Goal: Check status: Check status

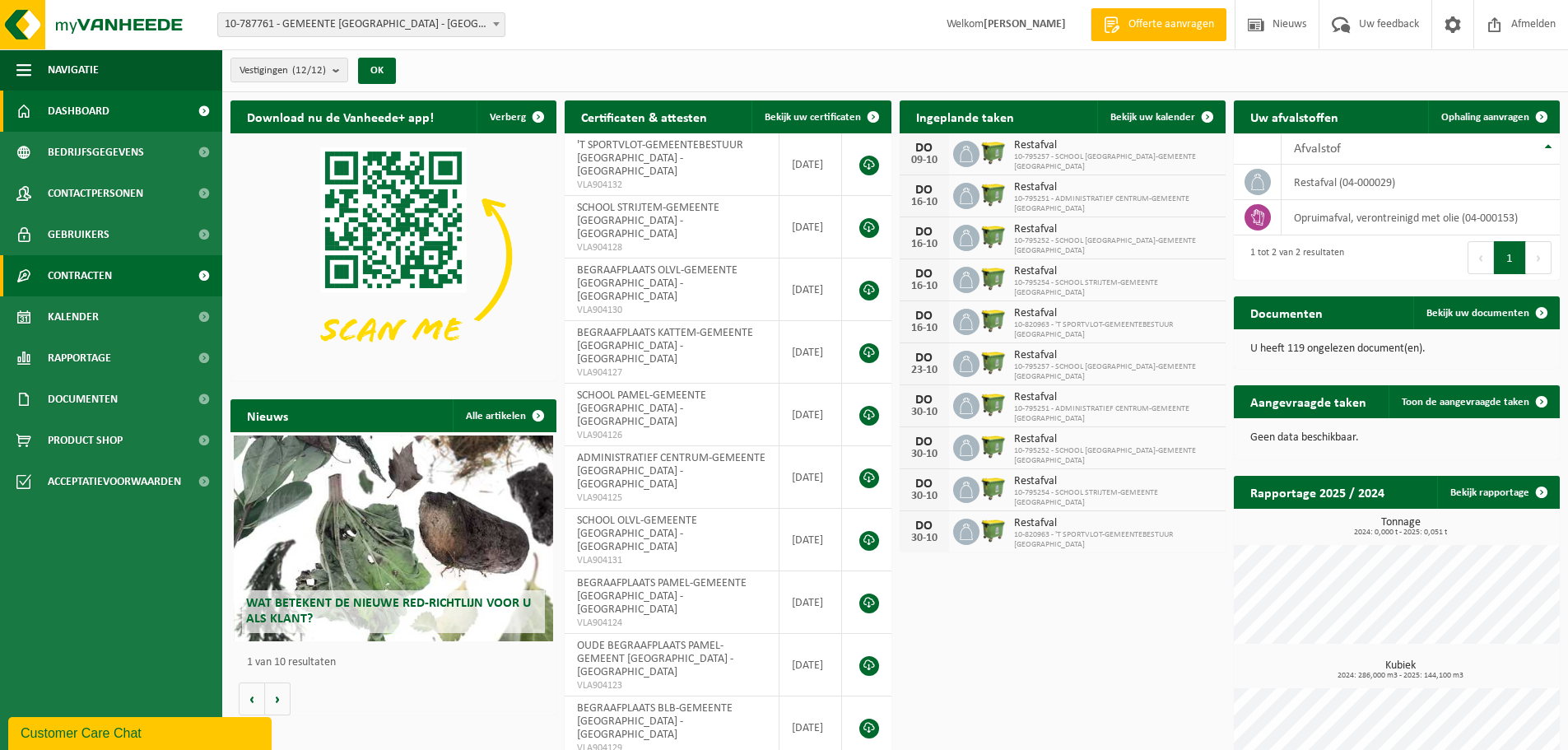
click at [98, 278] on span "Contracten" at bounding box center [79, 276] width 64 height 41
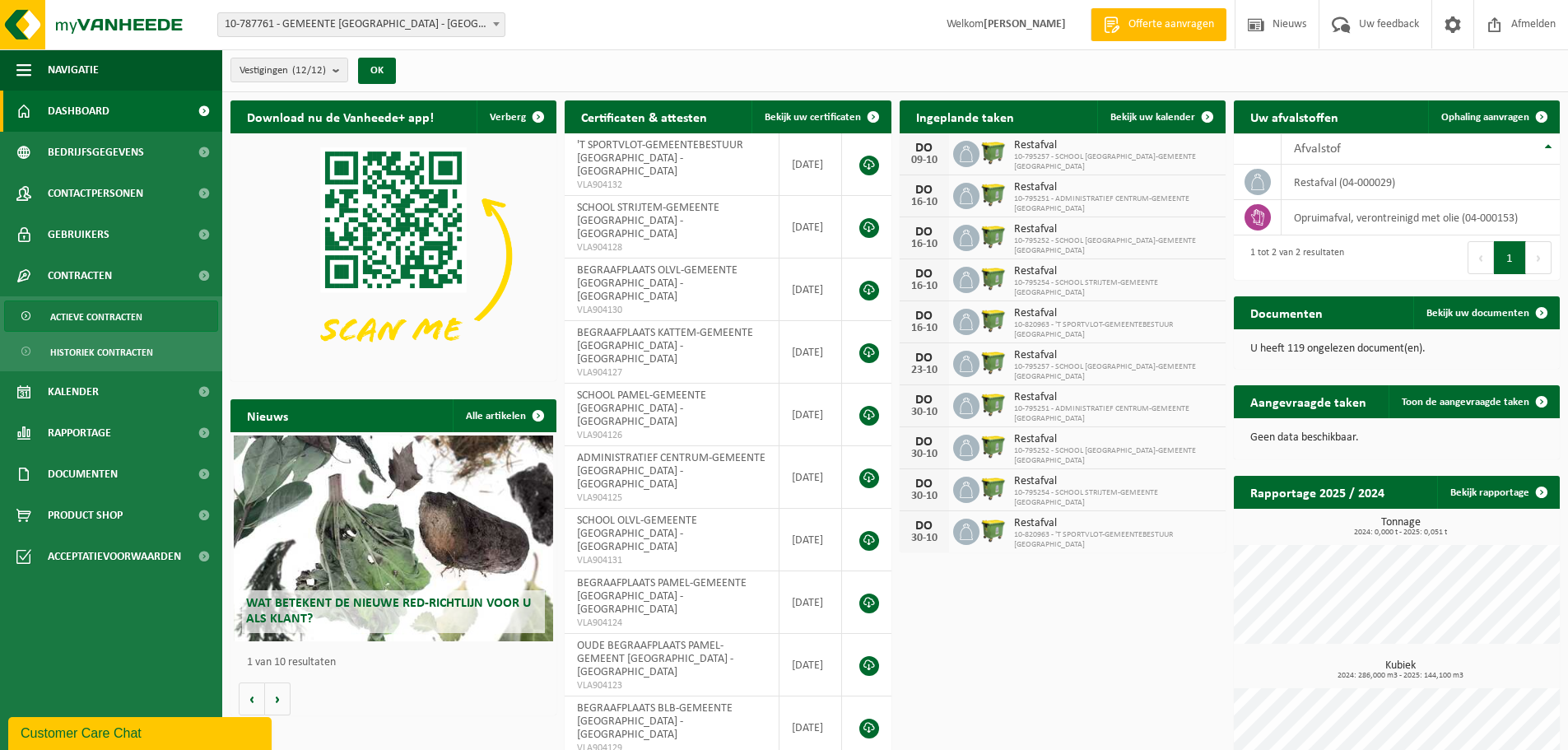
click at [99, 322] on span "Actieve contracten" at bounding box center [96, 317] width 92 height 31
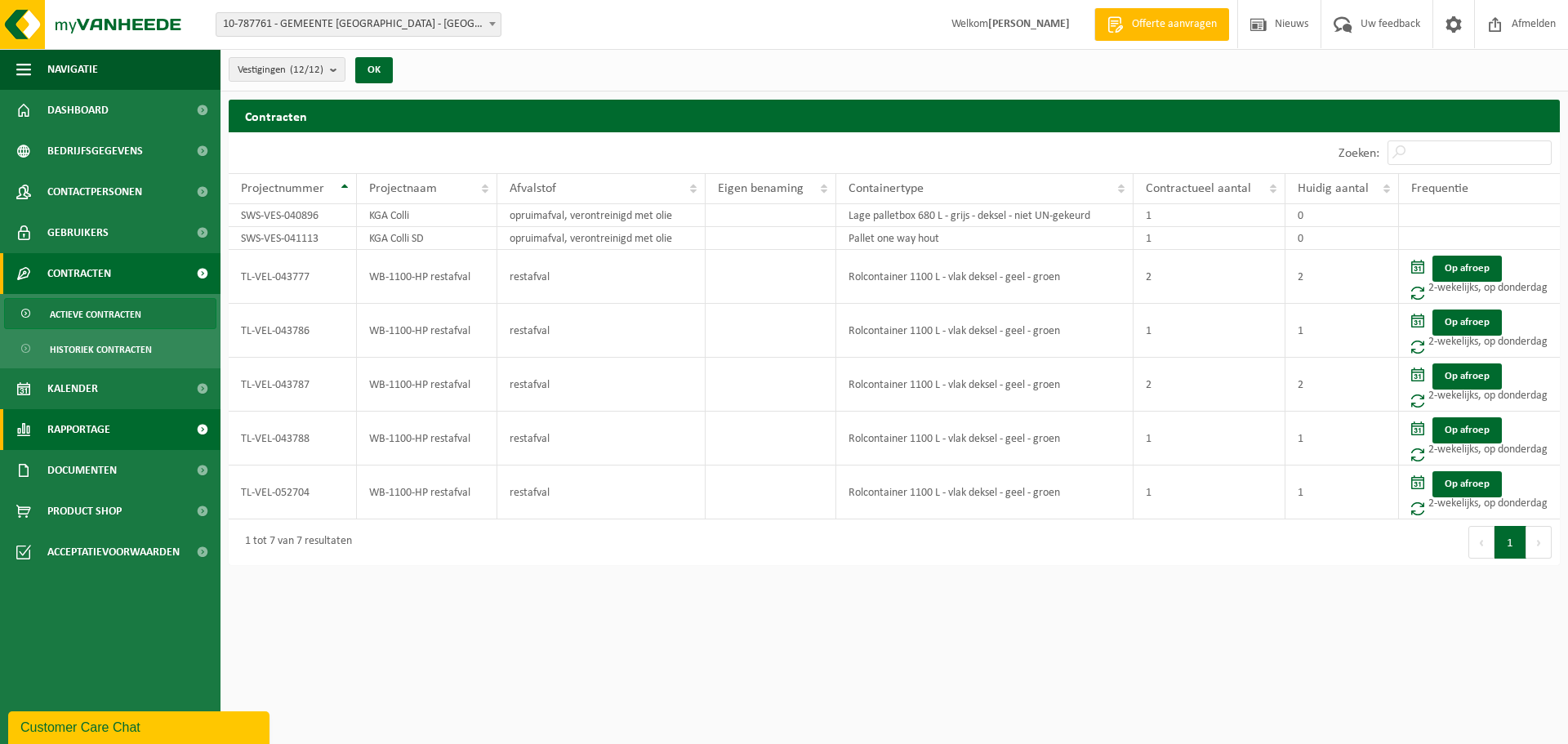
click at [62, 426] on span "Rapportage" at bounding box center [78, 429] width 62 height 41
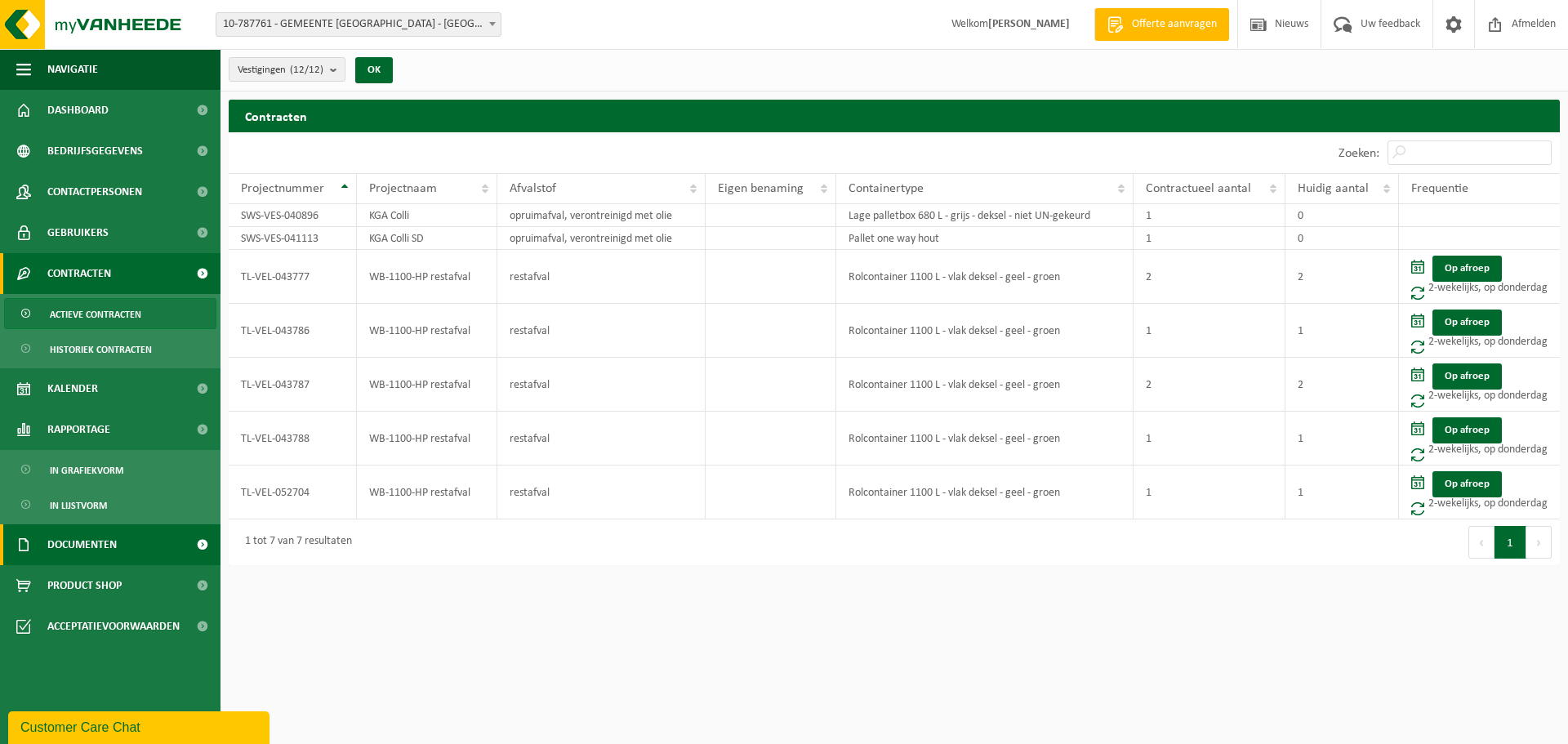
click at [101, 551] on span "Documenten" at bounding box center [81, 544] width 70 height 41
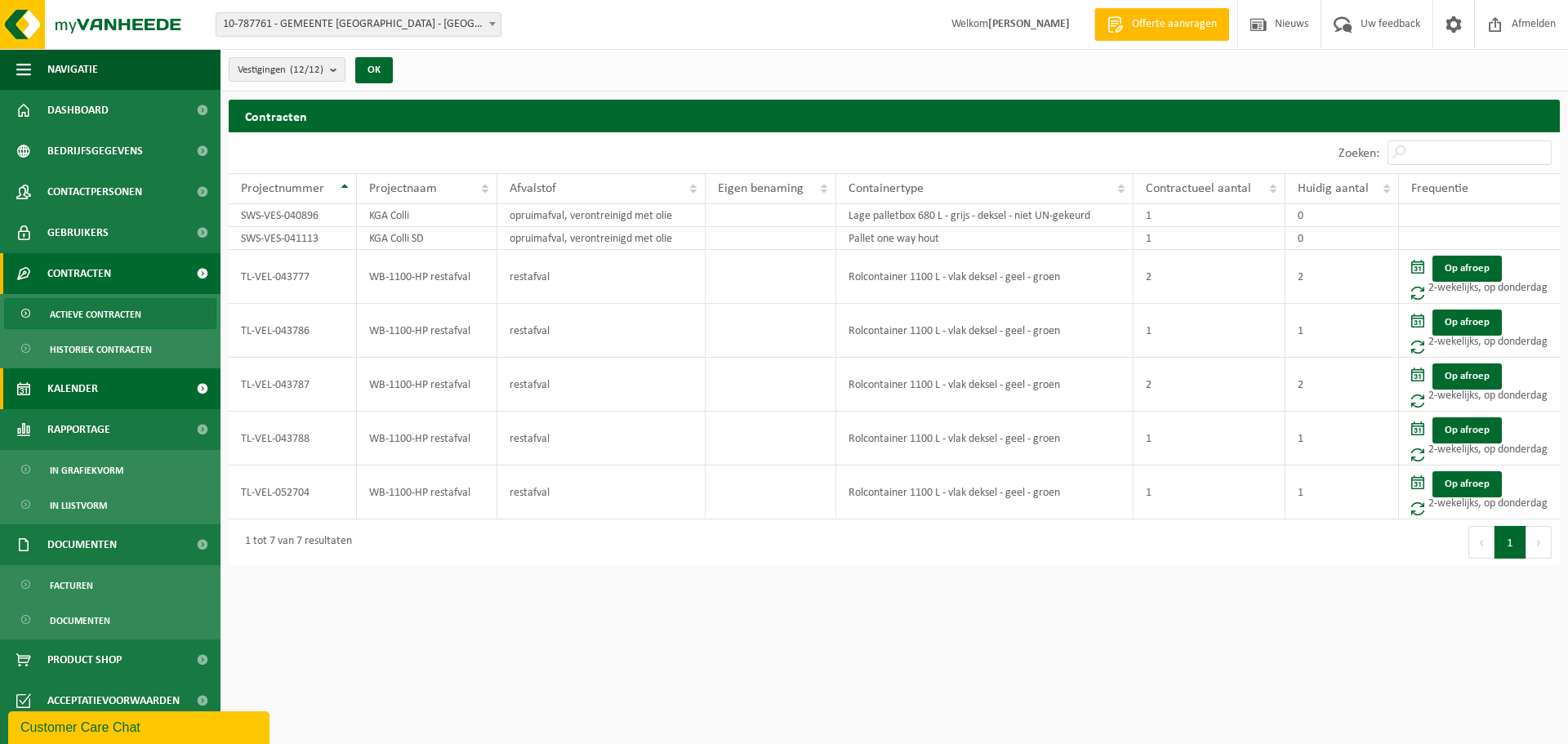
click at [99, 396] on link "Kalender" at bounding box center [110, 388] width 221 height 41
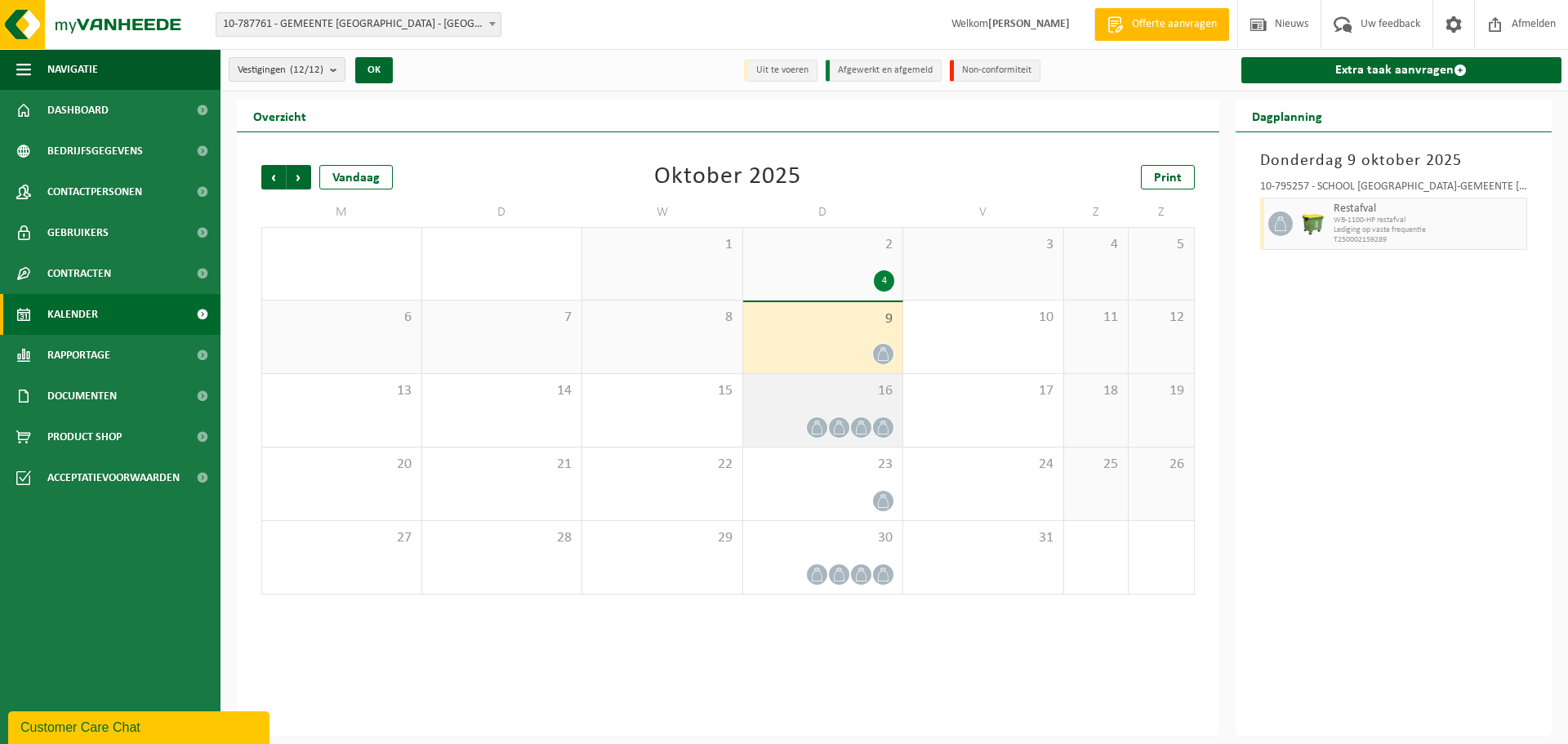
click at [826, 396] on span "16" at bounding box center [823, 391] width 144 height 18
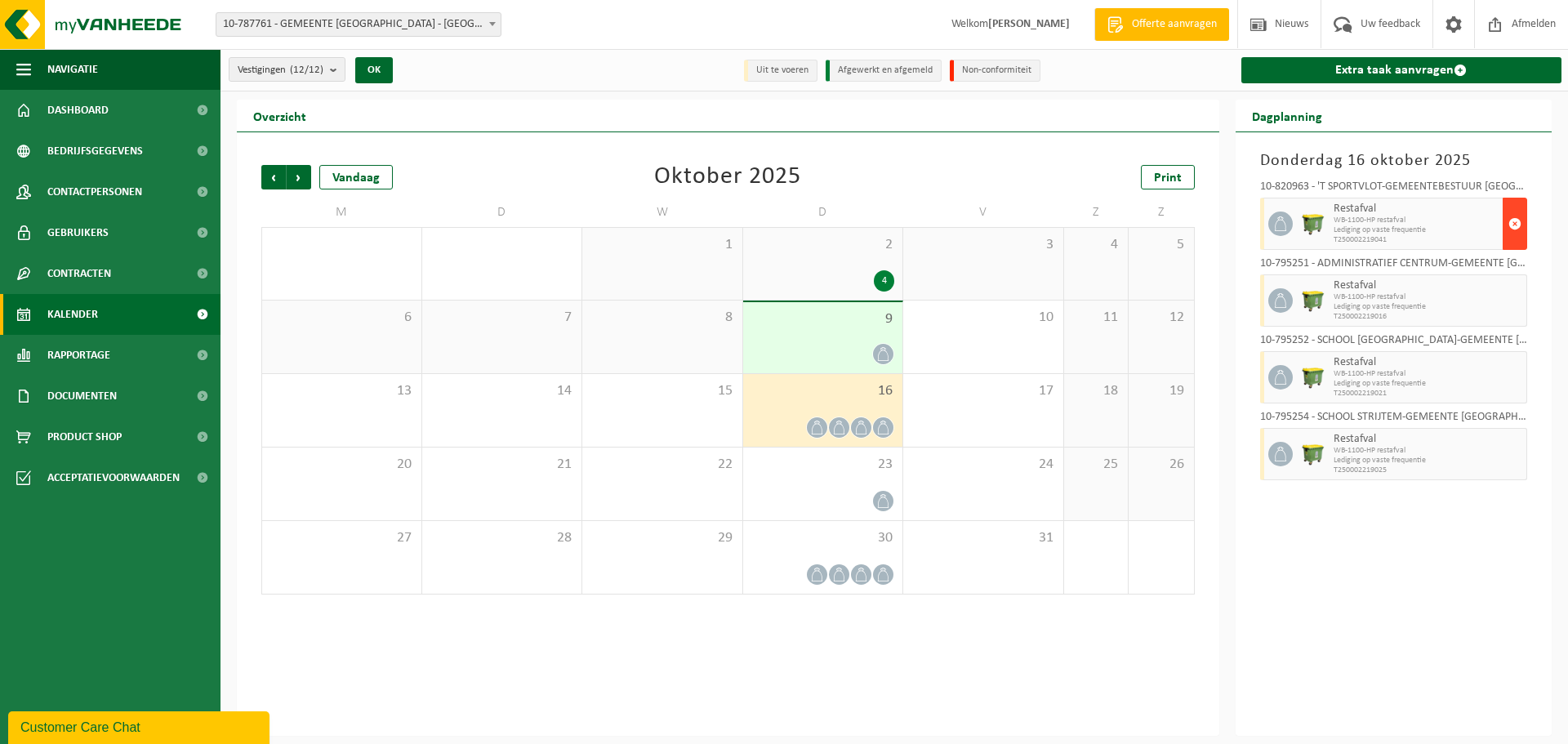
click at [1519, 228] on span "button" at bounding box center [1515, 224] width 13 height 33
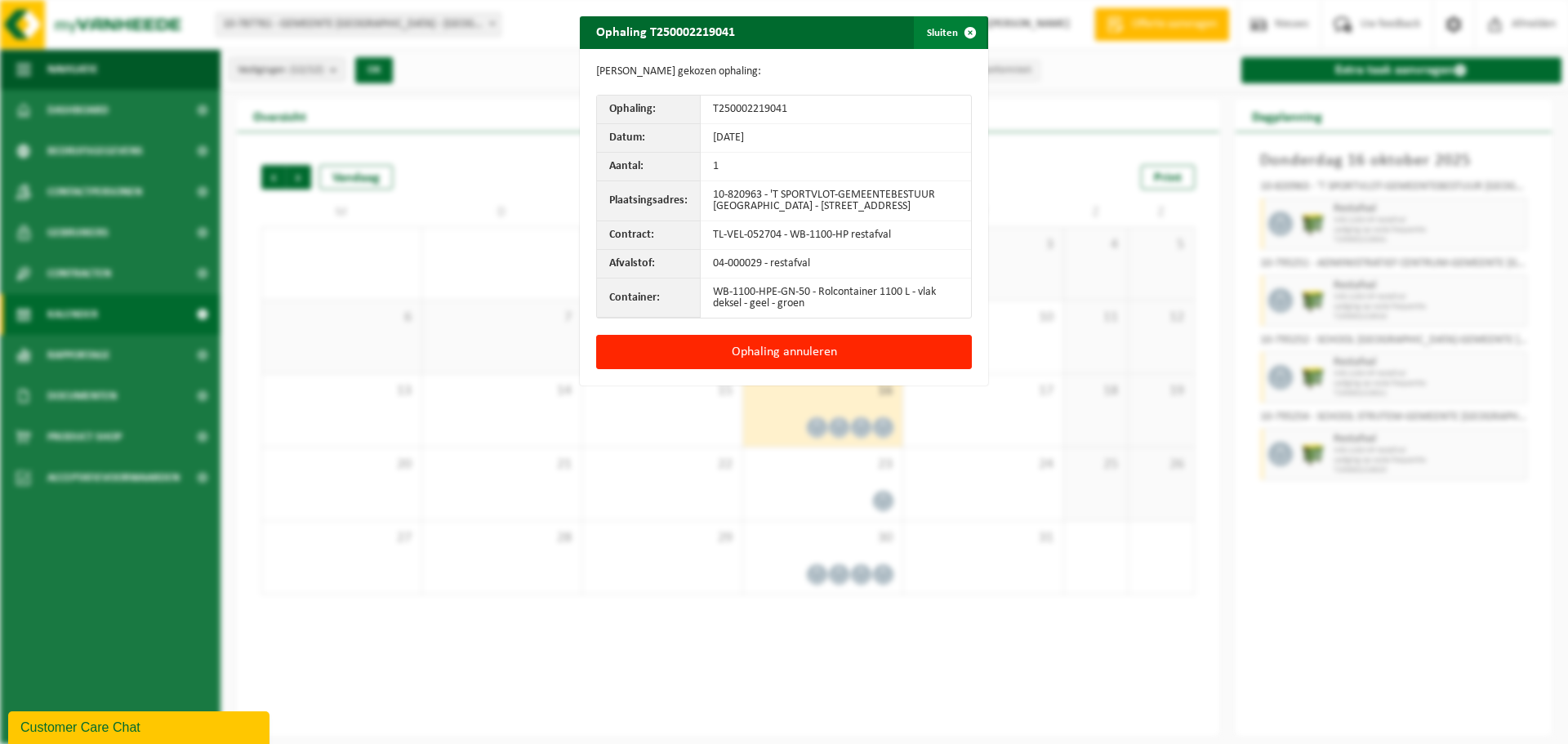
click at [953, 43] on span "button" at bounding box center [970, 33] width 33 height 33
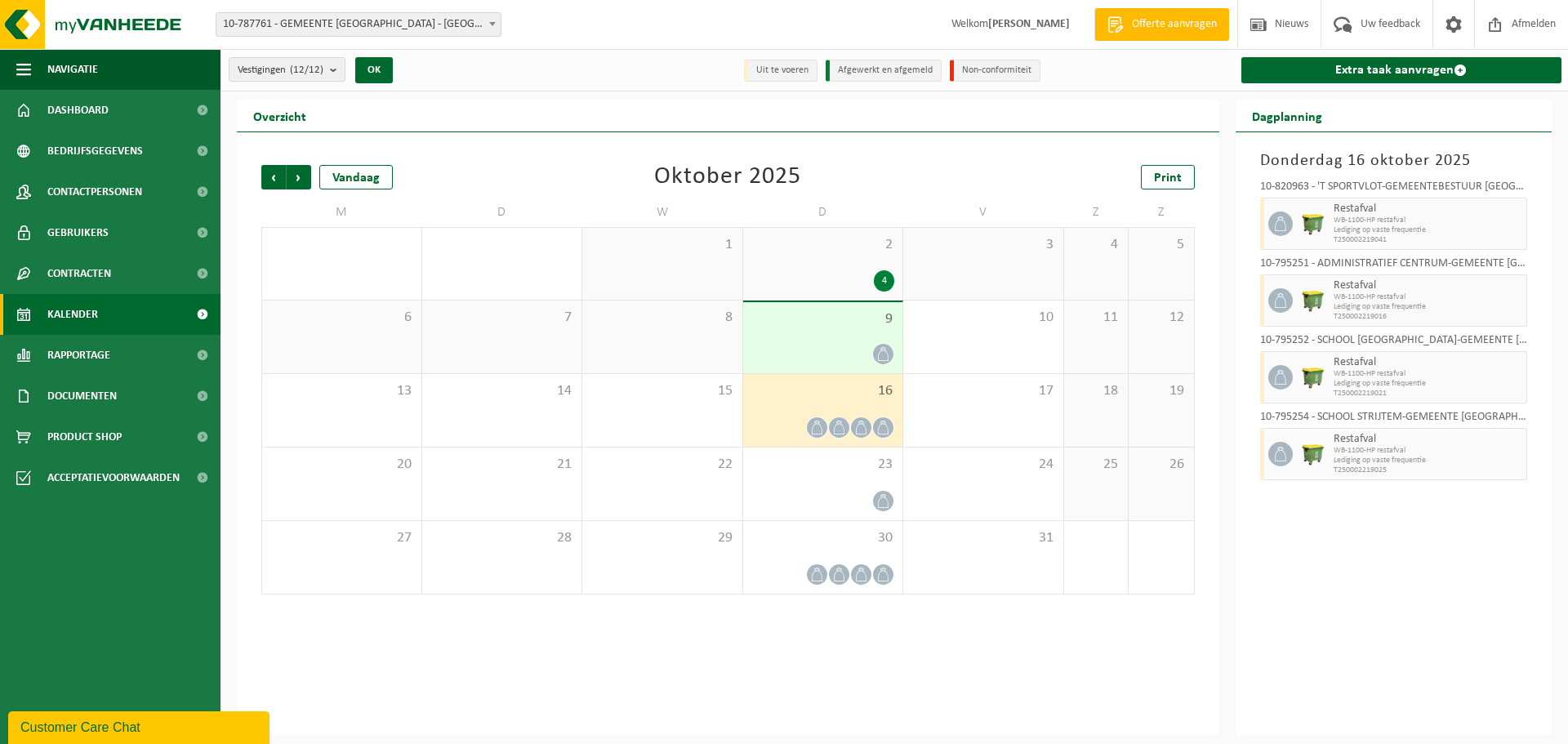
click at [1362, 662] on div "Donderdag 16 oktober 2025 10-820963 - 'T SPORTVLOT-GEMEENTEBESTUUR ROOSDAAL - R…" at bounding box center [1394, 434] width 317 height 604
